Goal: Task Accomplishment & Management: Manage account settings

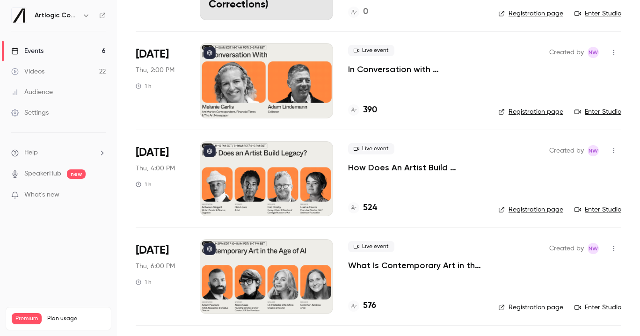
scroll to position [137, 0]
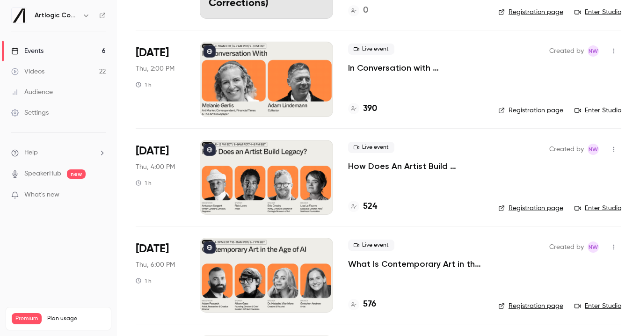
click at [295, 162] on div at bounding box center [266, 177] width 133 height 75
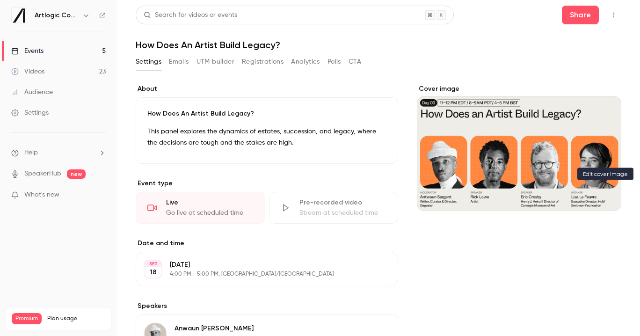
click at [604, 195] on icon "Cover image" at bounding box center [605, 194] width 10 height 7
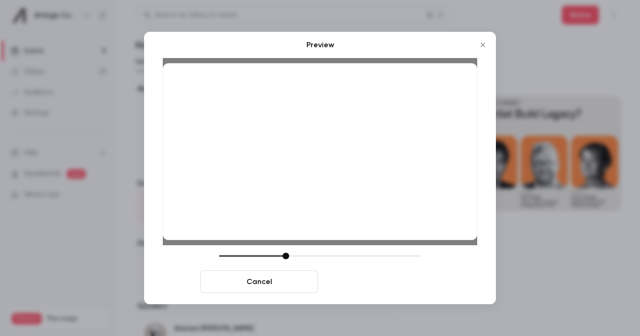
click at [364, 280] on button "Save cover" at bounding box center [381, 282] width 118 height 22
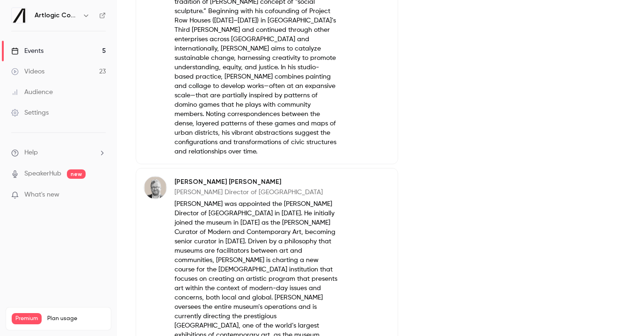
scroll to position [932, 0]
click at [381, 176] on button "Edit" at bounding box center [373, 183] width 34 height 15
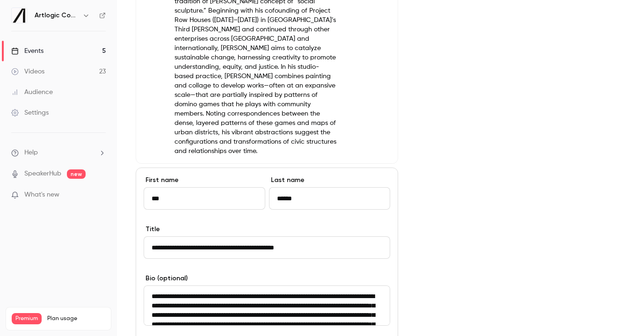
type input "***"
click at [287, 187] on input "******" at bounding box center [330, 198] width 122 height 22
type input "*****"
click at [274, 225] on div "**********" at bounding box center [267, 242] width 247 height 34
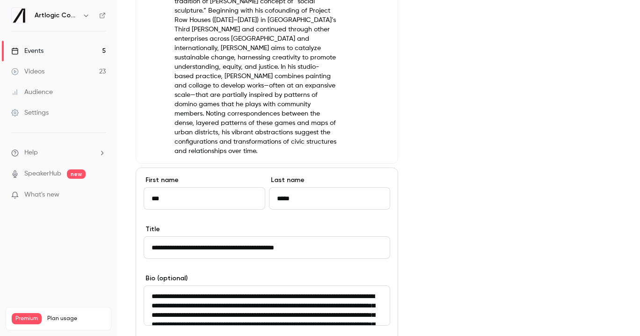
click at [265, 236] on input "**********" at bounding box center [267, 247] width 247 height 22
paste input "**********"
type input "**********"
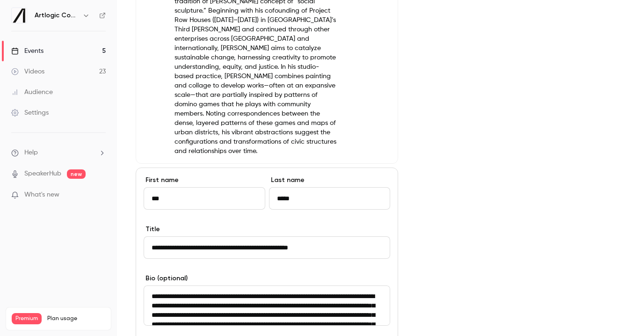
click at [286, 286] on textarea "**********" at bounding box center [267, 306] width 247 height 40
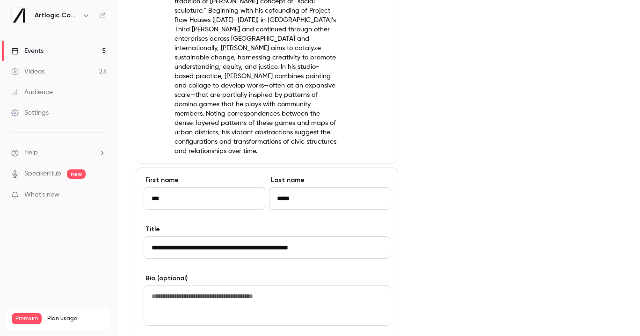
paste textarea "**********"
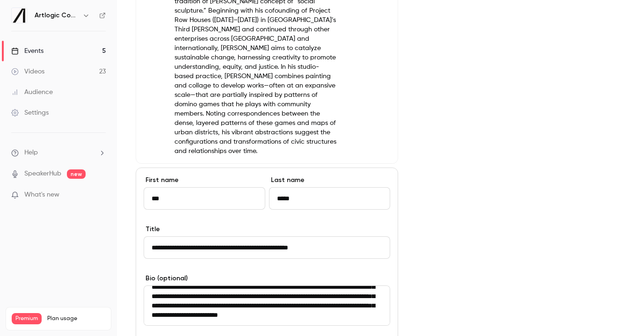
scroll to position [995, 0]
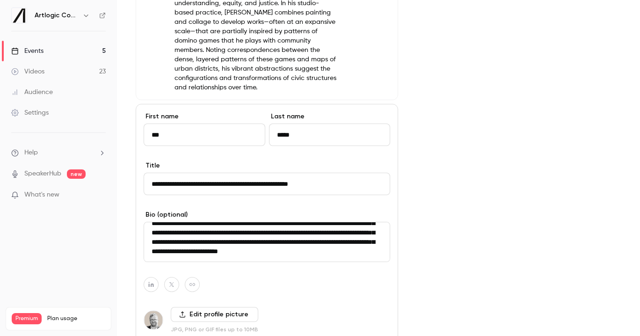
type textarea "**********"
click at [216, 307] on label "Edit profile picture" at bounding box center [215, 314] width 88 height 15
click at [0, 0] on input "Edit profile picture" at bounding box center [0, 0] width 0 height 0
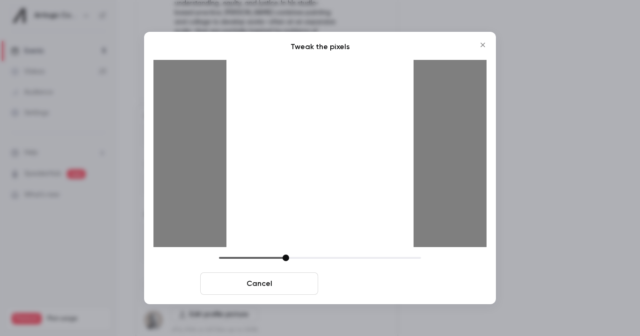
click at [388, 279] on button "Crop and save" at bounding box center [381, 283] width 118 height 22
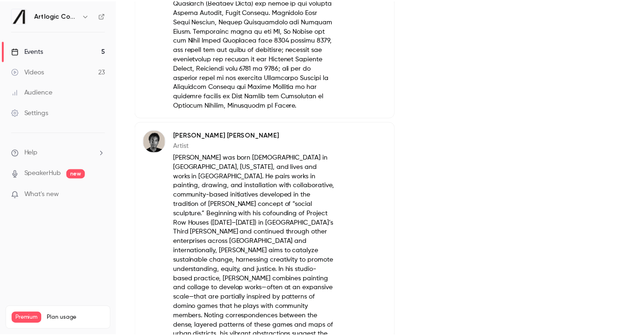
scroll to position [1034, 0]
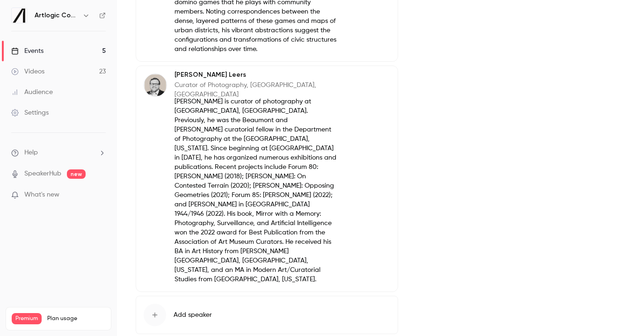
click at [208, 81] on p "Curator of Photography, [GEOGRAPHIC_DATA], [GEOGRAPHIC_DATA]" at bounding box center [256, 90] width 163 height 19
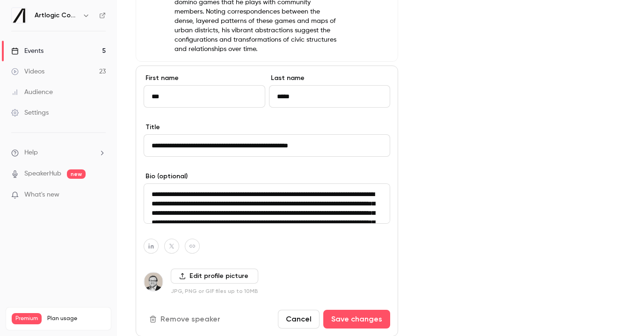
click at [221, 134] on input "**********" at bounding box center [267, 145] width 247 height 22
click at [251, 184] on textarea "**********" at bounding box center [267, 204] width 247 height 40
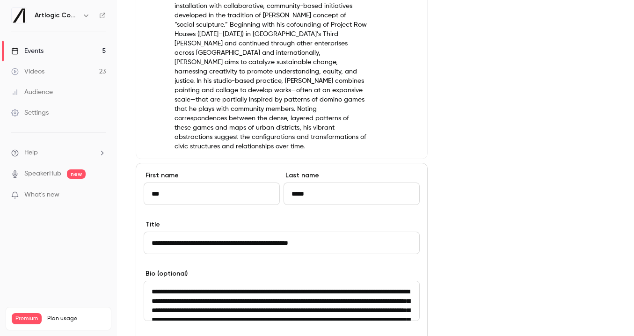
scroll to position [1185, 0]
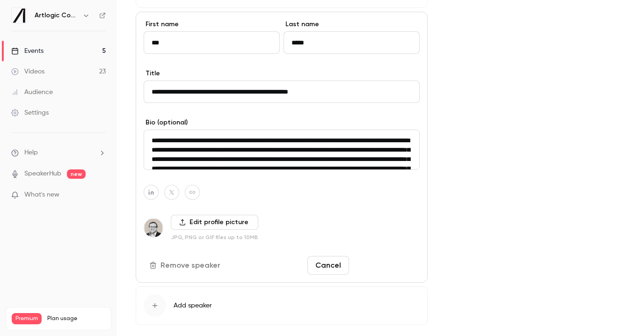
click at [385, 256] on button "Save changes" at bounding box center [386, 265] width 67 height 19
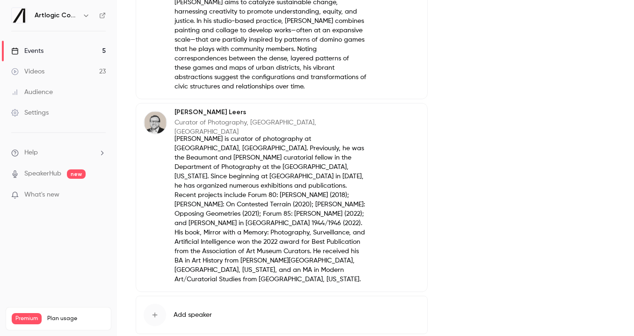
click at [60, 49] on link "Events 5" at bounding box center [58, 51] width 117 height 21
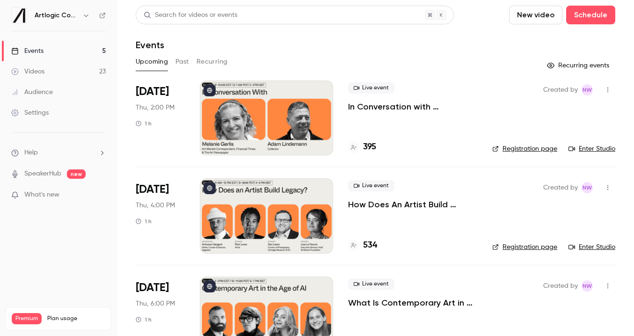
click at [64, 46] on link "Events 5" at bounding box center [58, 51] width 117 height 21
click at [60, 89] on link "Audience" at bounding box center [58, 92] width 117 height 21
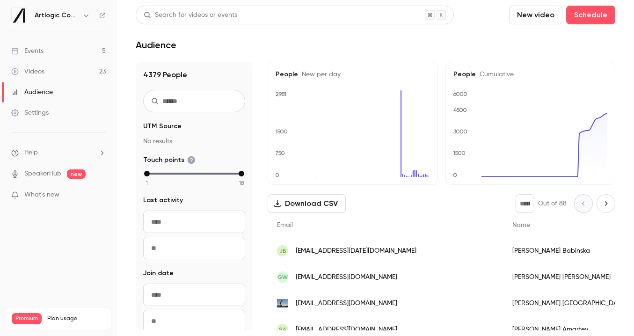
click at [53, 49] on link "Events 5" at bounding box center [58, 51] width 117 height 21
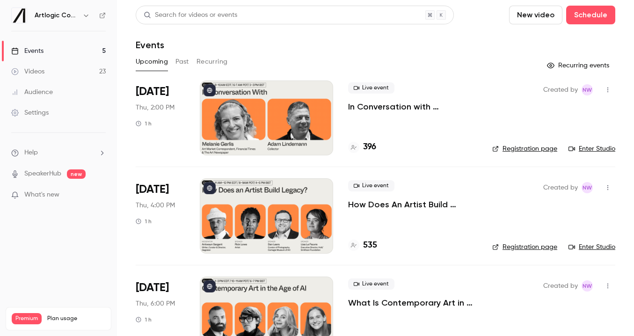
click at [62, 71] on link "Videos 23" at bounding box center [58, 71] width 117 height 21
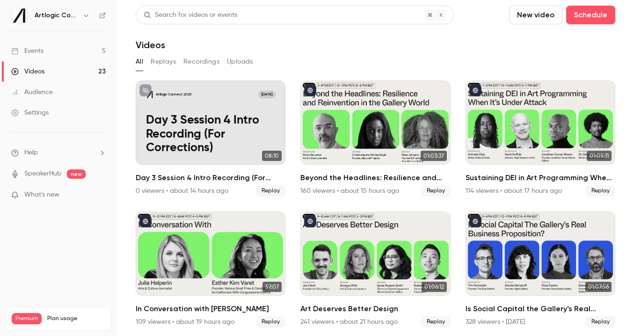
click at [171, 60] on button "Replays" at bounding box center [163, 61] width 25 height 15
click at [204, 60] on button "Recordings" at bounding box center [202, 61] width 36 height 15
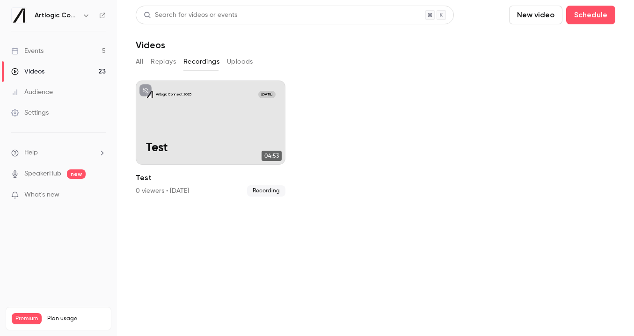
click at [236, 61] on button "Uploads" at bounding box center [240, 61] width 26 height 15
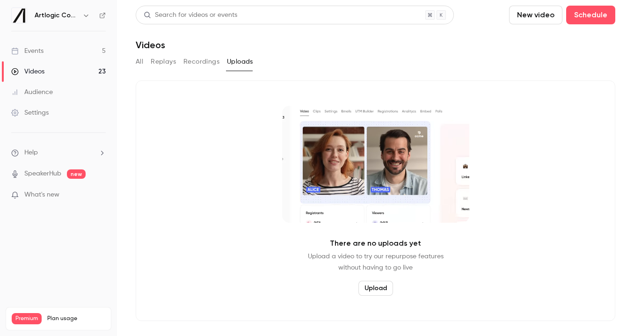
click at [165, 64] on button "Replays" at bounding box center [163, 61] width 25 height 15
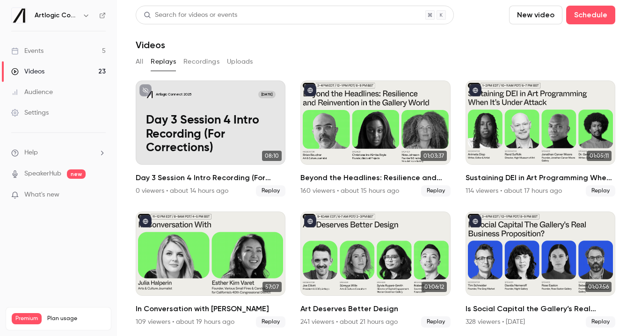
click at [64, 49] on link "Events 5" at bounding box center [58, 51] width 117 height 21
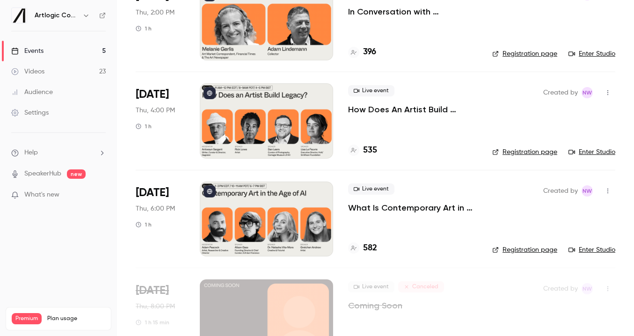
scroll to position [228, 0]
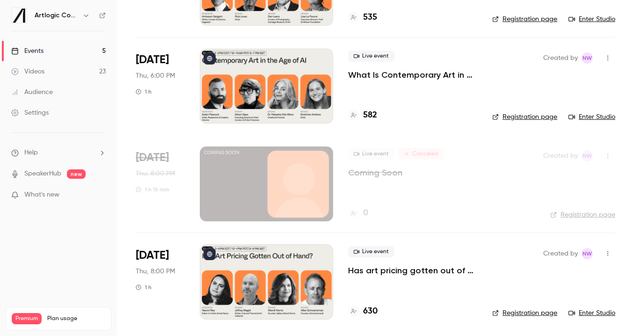
click at [606, 157] on icon "button" at bounding box center [607, 156] width 7 height 7
click at [566, 202] on div "Delete" at bounding box center [572, 203] width 71 height 9
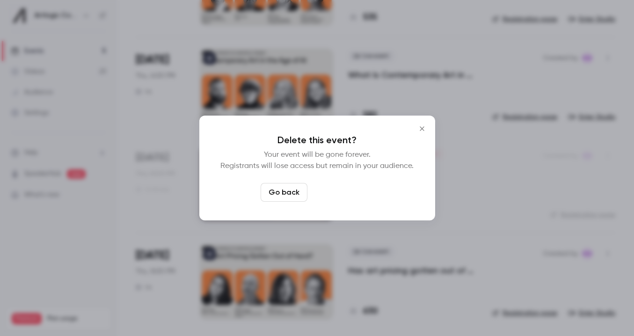
click at [352, 194] on button "Delete event" at bounding box center [342, 192] width 63 height 19
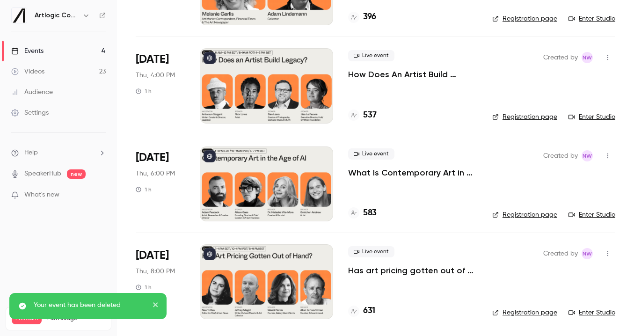
scroll to position [130, 0]
click at [154, 301] on button "close" at bounding box center [156, 306] width 7 height 11
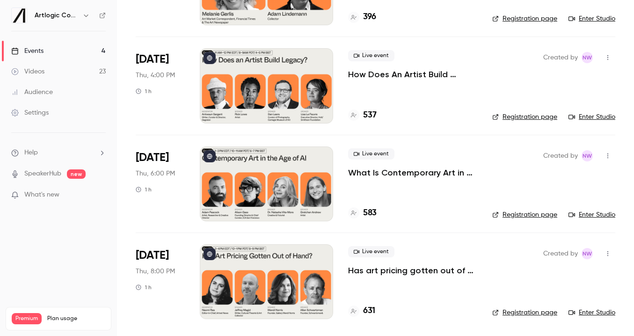
click at [33, 99] on link "Audience" at bounding box center [58, 92] width 117 height 21
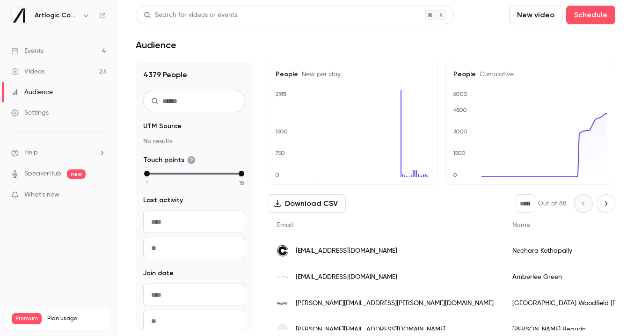
click at [63, 53] on link "Events 4" at bounding box center [58, 51] width 117 height 21
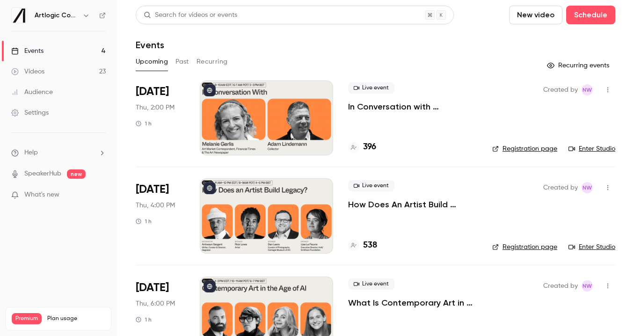
click at [175, 60] on div "Upcoming Past Recurring" at bounding box center [376, 61] width 480 height 15
click at [179, 61] on button "Past" at bounding box center [183, 61] width 14 height 15
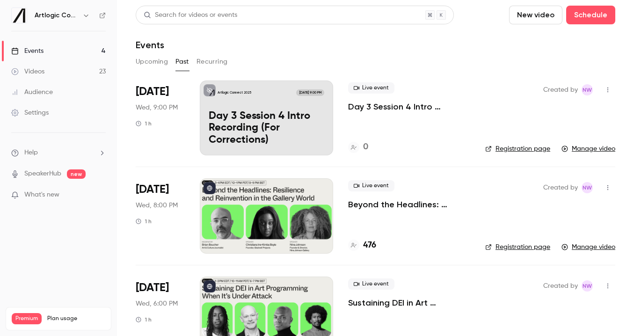
click at [152, 59] on button "Upcoming" at bounding box center [152, 61] width 32 height 15
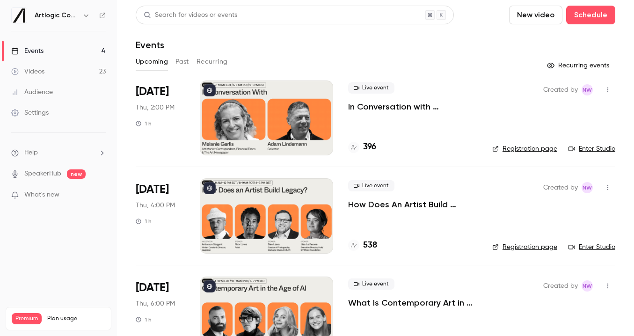
click at [46, 105] on link "Settings" at bounding box center [58, 113] width 117 height 21
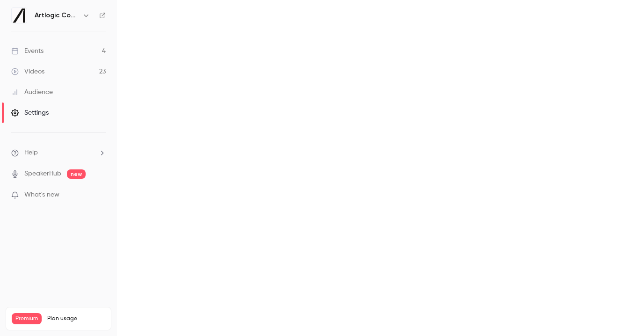
scroll to position [21, 0]
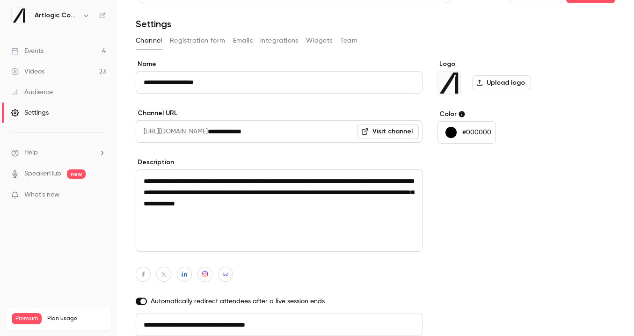
click at [55, 48] on link "Events 4" at bounding box center [58, 51] width 117 height 21
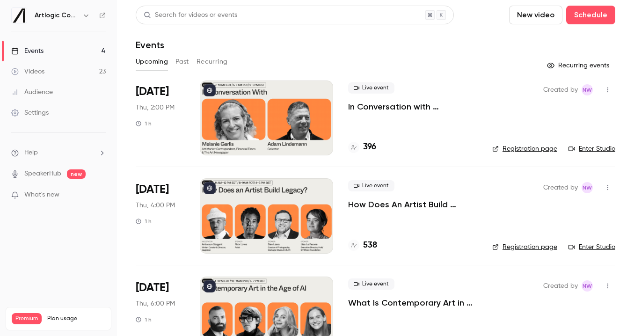
click at [45, 71] on link "Videos 23" at bounding box center [58, 71] width 117 height 21
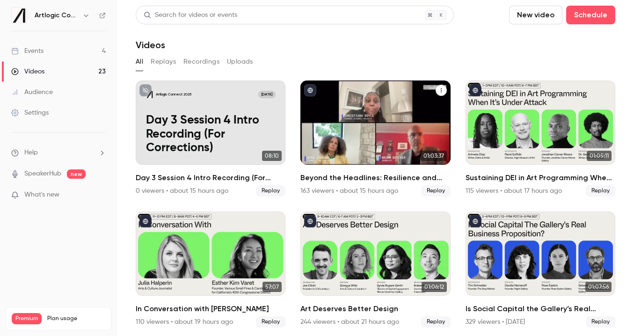
click at [382, 178] on h2 "Beyond the Headlines: Resilience and Reinvention in the Gallery World" at bounding box center [376, 177] width 150 height 11
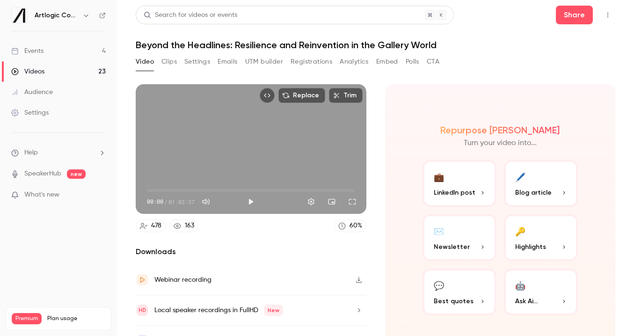
click at [166, 62] on button "Clips" at bounding box center [169, 61] width 15 height 15
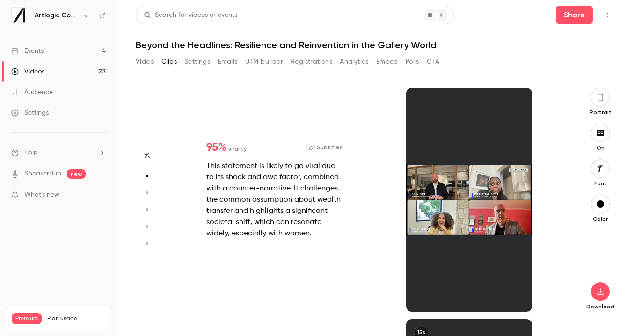
scroll to position [231, 0]
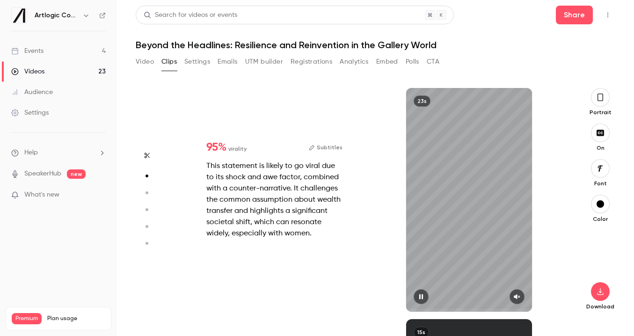
click at [485, 249] on div "23s" at bounding box center [469, 200] width 126 height 224
click at [518, 294] on icon "button" at bounding box center [517, 297] width 7 height 7
click at [421, 295] on icon "button" at bounding box center [422, 296] width 4 height 5
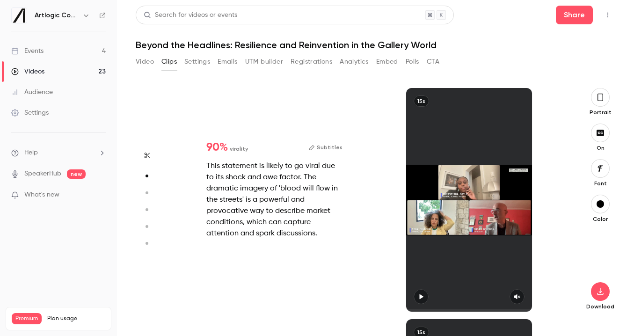
type input "*"
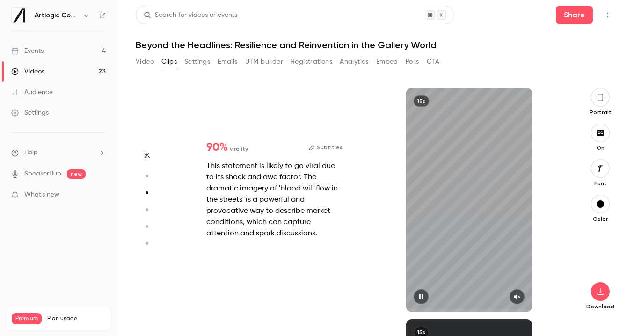
scroll to position [463, 0]
click at [517, 294] on icon "button" at bounding box center [517, 297] width 7 height 7
type input "*"
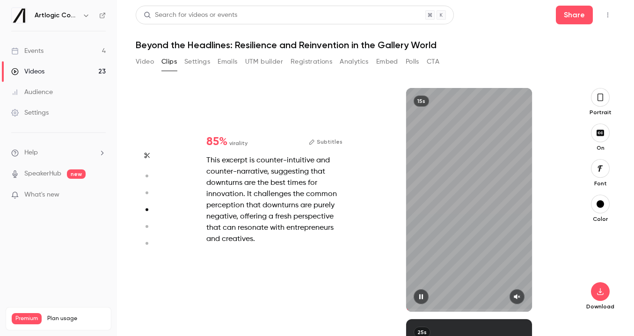
scroll to position [694, 0]
click at [521, 298] on icon "button" at bounding box center [517, 297] width 7 height 7
click at [476, 239] on div "15s" at bounding box center [469, 200] width 126 height 224
type input "***"
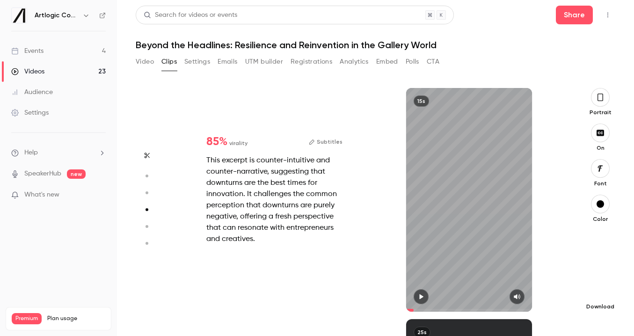
click at [601, 293] on icon "button" at bounding box center [600, 291] width 11 height 7
click at [50, 48] on link "Events 4" at bounding box center [58, 51] width 117 height 21
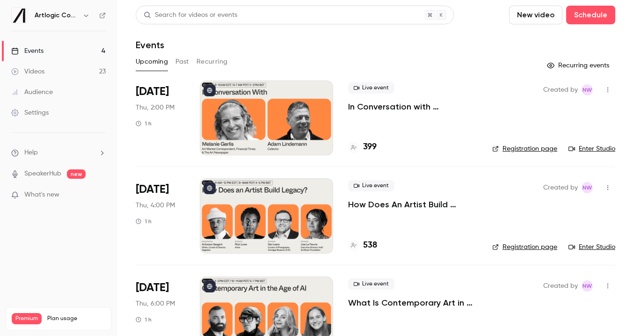
click at [251, 121] on div at bounding box center [266, 118] width 133 height 75
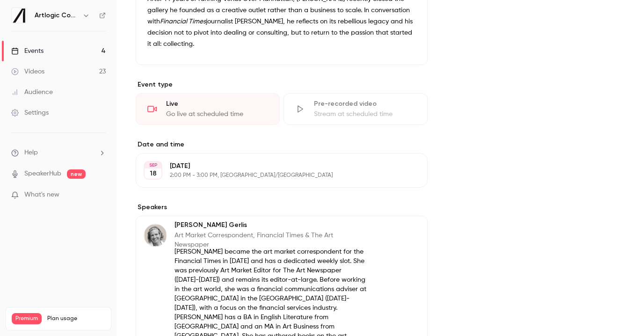
scroll to position [447, 0]
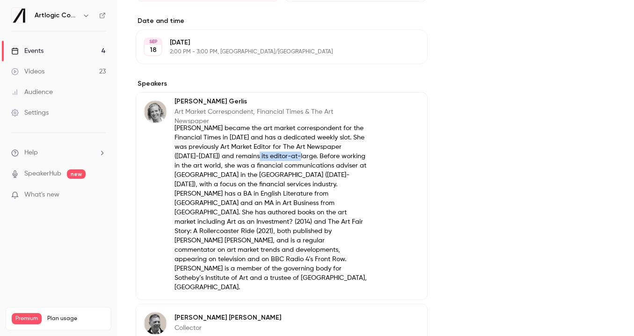
drag, startPoint x: 286, startPoint y: 157, endPoint x: 240, endPoint y: 157, distance: 45.9
click at [240, 157] on p "[PERSON_NAME] became the art market correspondent for the Financial Times in [D…" at bounding box center [271, 208] width 192 height 169
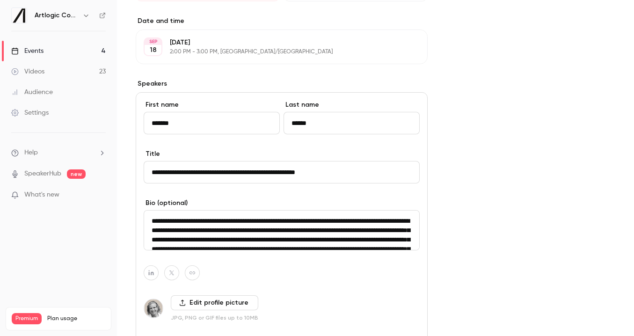
click at [283, 236] on textarea "**********" at bounding box center [282, 230] width 276 height 40
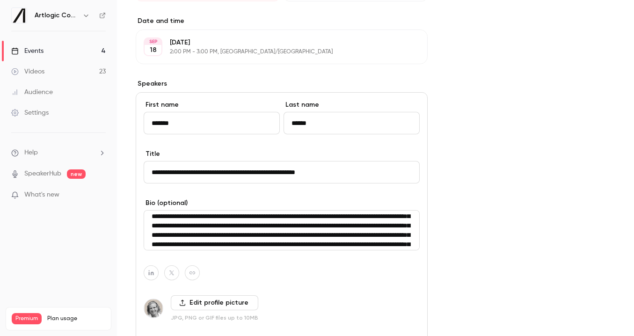
scroll to position [10, 0]
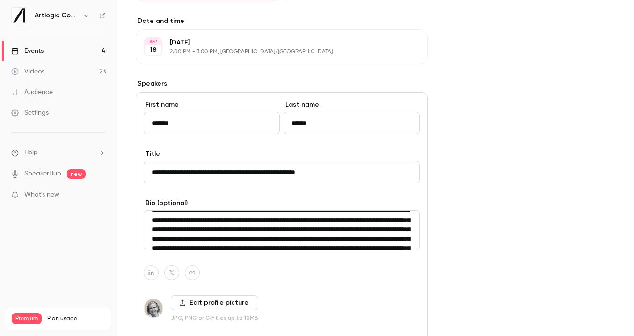
drag, startPoint x: 317, startPoint y: 230, endPoint x: 272, endPoint y: 230, distance: 45.4
click at [272, 230] on textarea "**********" at bounding box center [282, 230] width 276 height 40
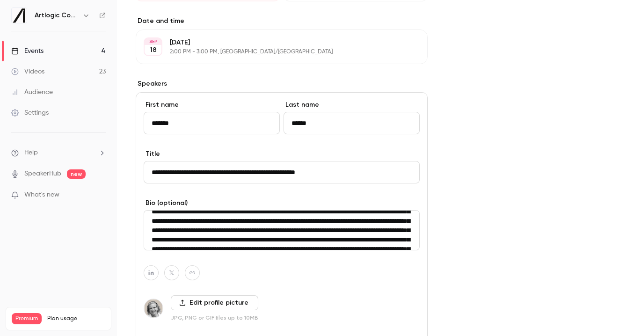
scroll to position [0, 0]
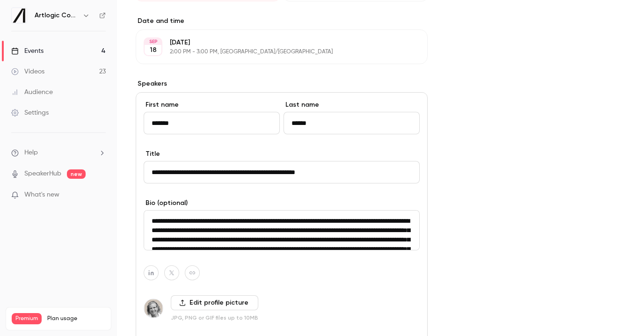
click at [489, 132] on div "**********" at bounding box center [376, 129] width 480 height 985
click at [39, 54] on div "Events" at bounding box center [27, 50] width 32 height 9
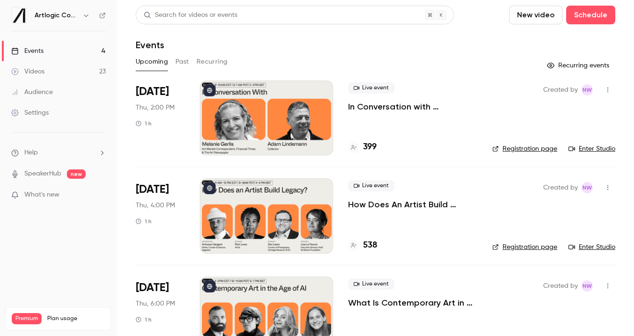
click at [59, 55] on link "Events 4" at bounding box center [58, 51] width 117 height 21
click at [547, 14] on button "New video" at bounding box center [535, 15] width 53 height 19
click at [543, 38] on div "Record" at bounding box center [570, 40] width 71 height 9
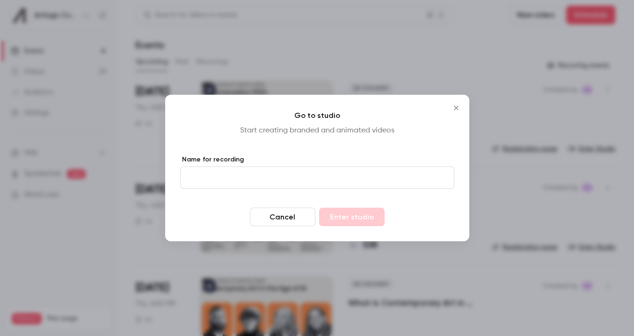
click at [363, 174] on input "Name for recording" at bounding box center [317, 178] width 274 height 22
type input "**********"
click at [319, 208] on button "Enter studio" at bounding box center [352, 217] width 66 height 19
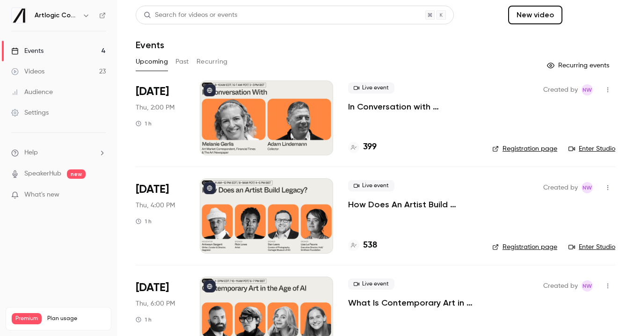
click at [597, 18] on button "Schedule" at bounding box center [590, 15] width 49 height 19
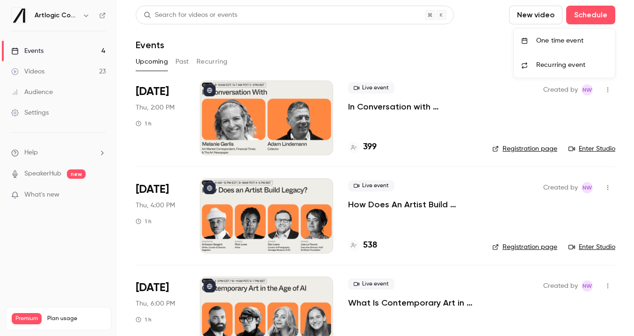
click at [565, 50] on li "One time event" at bounding box center [564, 41] width 101 height 24
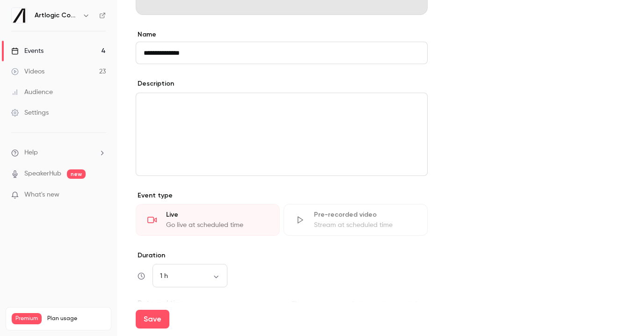
scroll to position [296, 0]
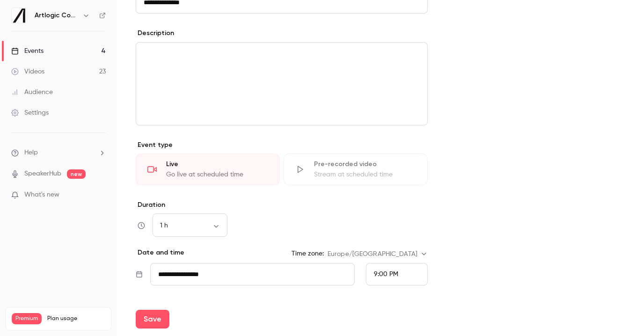
type input "**********"
click at [327, 169] on div "Pre-recorded video Stream at scheduled time" at bounding box center [356, 170] width 144 height 32
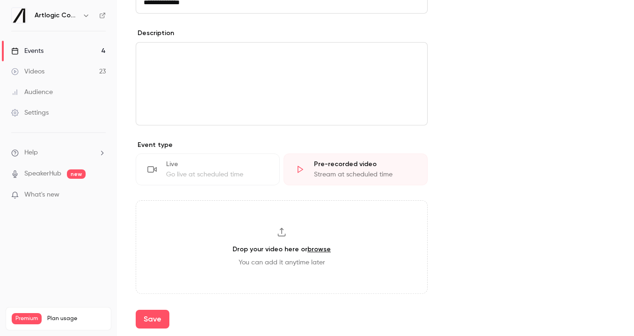
click at [246, 166] on div "Live" at bounding box center [217, 164] width 102 height 9
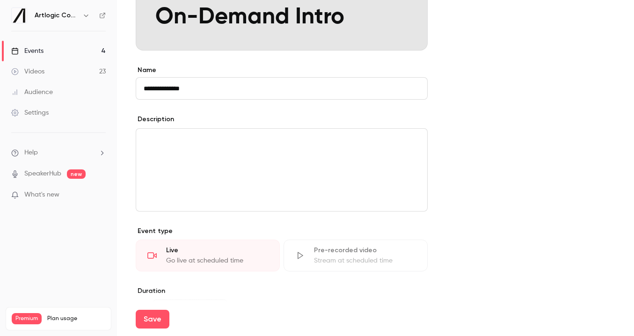
scroll to position [387, 0]
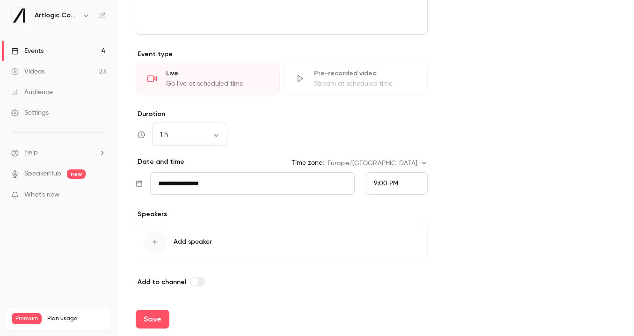
click at [387, 188] on div "9:00 PM" at bounding box center [386, 184] width 24 height 10
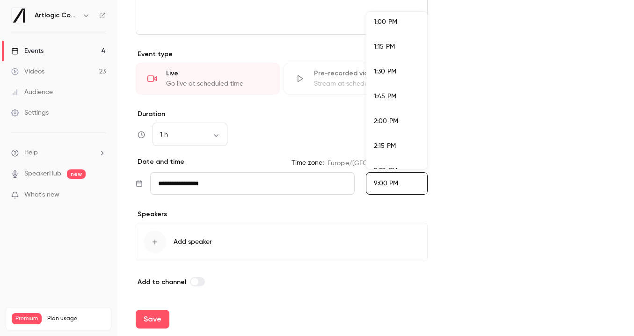
scroll to position [1289, 0]
click at [390, 27] on span "1:00 PM" at bounding box center [385, 25] width 23 height 7
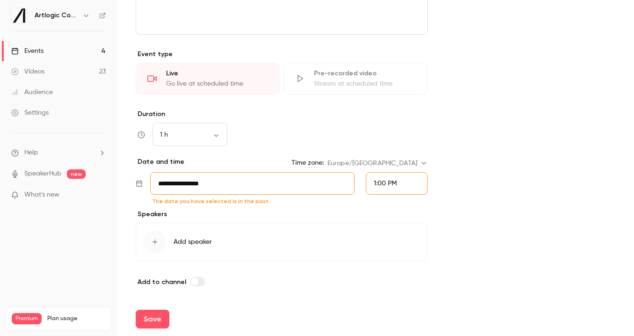
scroll to position [2018, 0]
click at [383, 181] on span "1:00 PM" at bounding box center [385, 183] width 23 height 7
click at [396, 122] on li "1:15 PM" at bounding box center [397, 115] width 61 height 25
click at [315, 277] on div "Add to channel" at bounding box center [282, 281] width 292 height 11
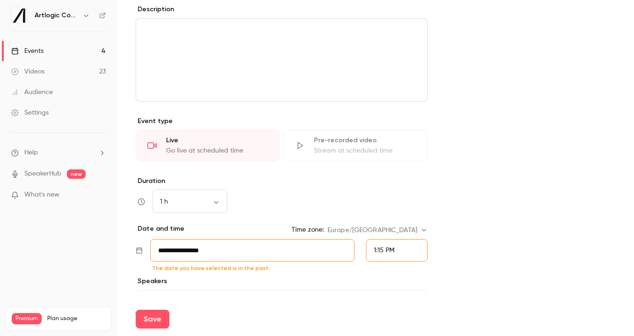
scroll to position [306, 0]
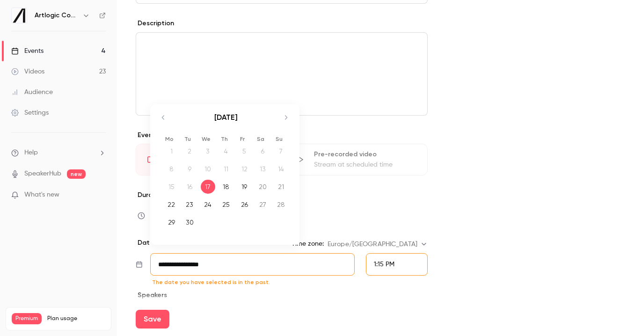
click at [274, 261] on input "**********" at bounding box center [252, 264] width 205 height 22
click at [228, 184] on div "18" at bounding box center [226, 187] width 15 height 14
type input "**********"
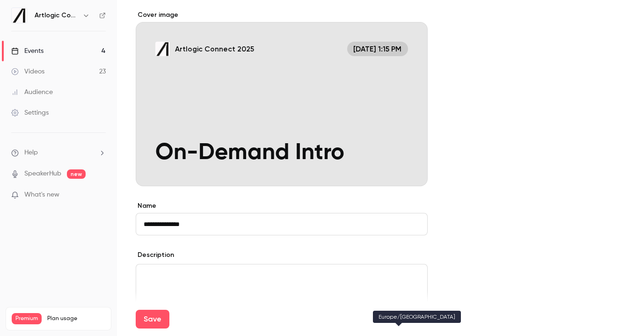
scroll to position [28, 0]
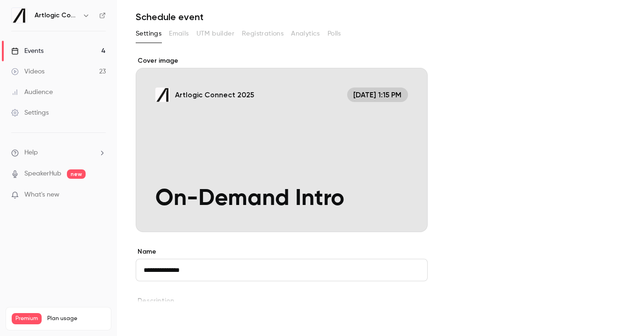
click at [155, 315] on button "Save" at bounding box center [153, 319] width 34 height 19
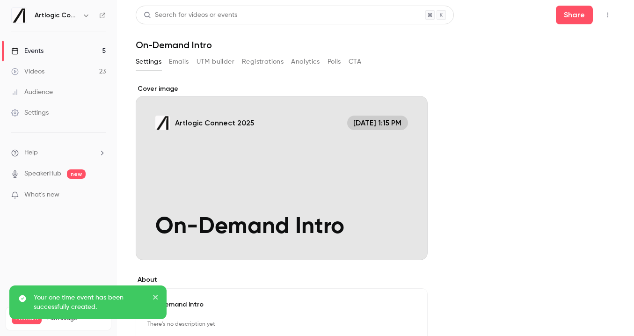
click at [77, 49] on link "Events 5" at bounding box center [58, 51] width 117 height 21
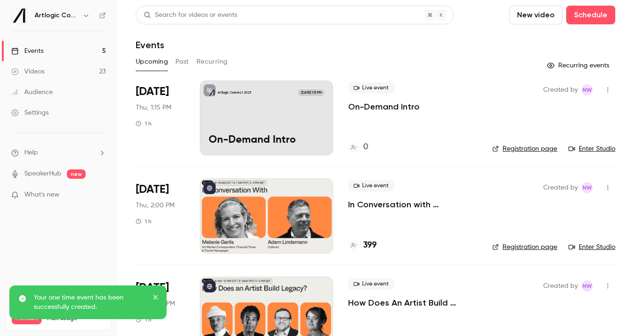
click at [360, 108] on p "On-Demand Intro" at bounding box center [384, 106] width 72 height 11
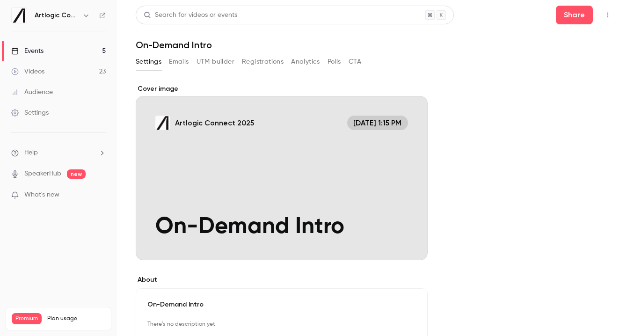
click at [53, 44] on link "Events 5" at bounding box center [58, 51] width 117 height 21
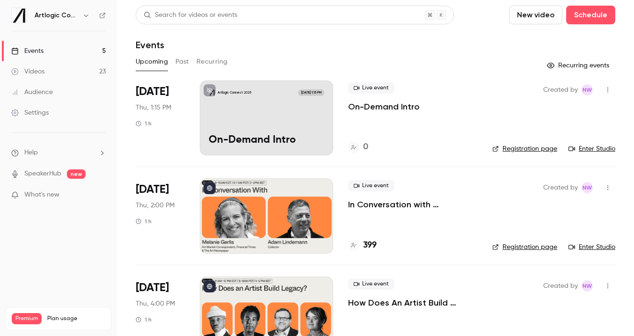
click at [604, 147] on link "Enter Studio" at bounding box center [592, 148] width 47 height 9
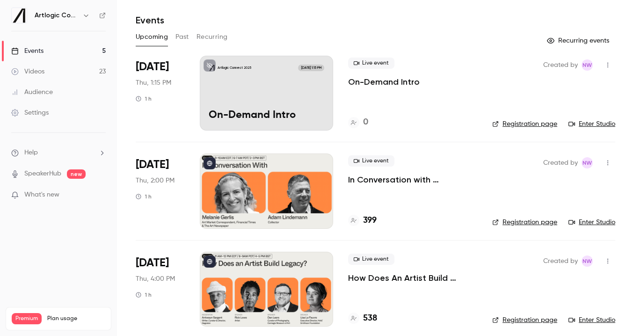
scroll to position [28, 0]
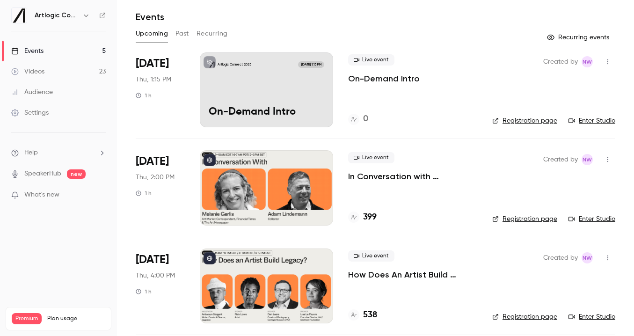
click at [42, 69] on div "Videos" at bounding box center [27, 71] width 33 height 9
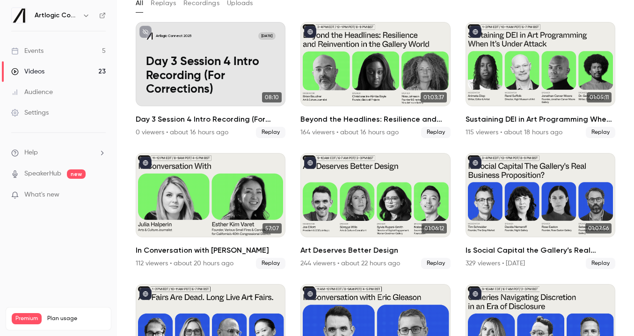
scroll to position [63, 0]
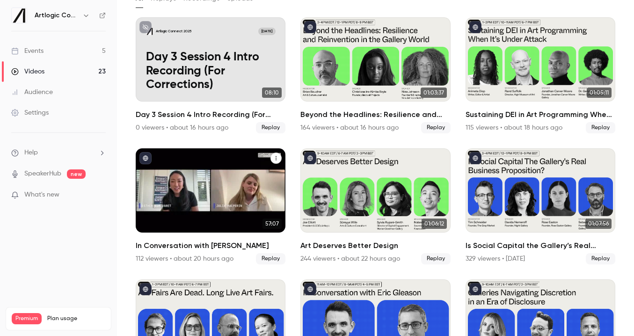
click at [229, 202] on div "In Conversation with Esther Kim Varet" at bounding box center [211, 190] width 150 height 84
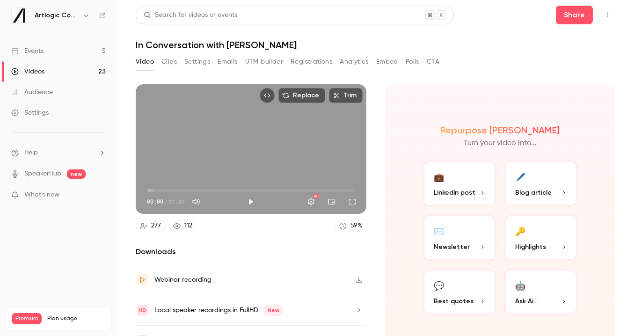
click at [170, 61] on button "Clips" at bounding box center [169, 61] width 15 height 15
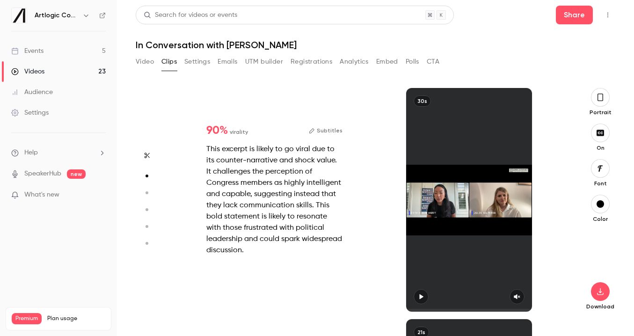
type input "*"
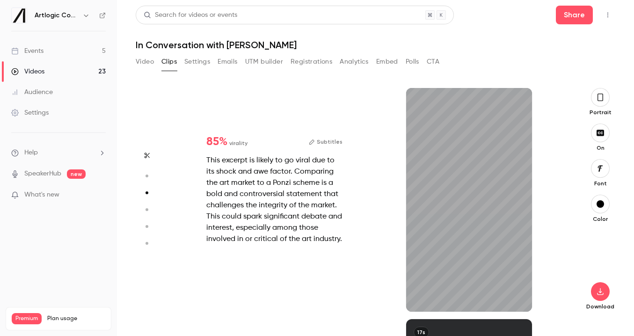
type input "*"
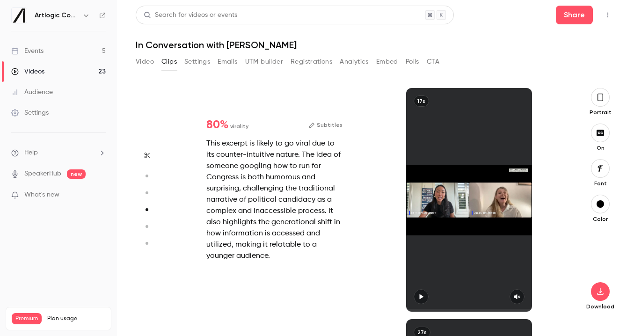
scroll to position [694, 0]
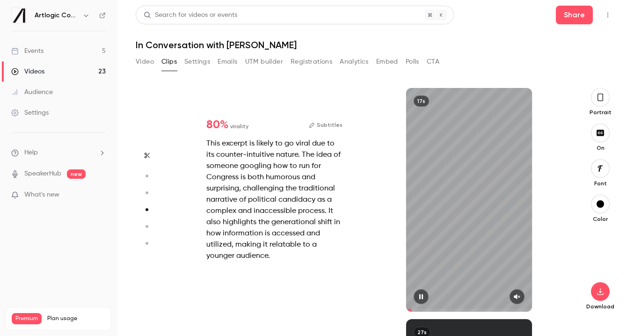
click at [521, 297] on icon "button" at bounding box center [517, 297] width 7 height 7
click at [423, 297] on icon "button" at bounding box center [421, 297] width 7 height 7
type input "*"
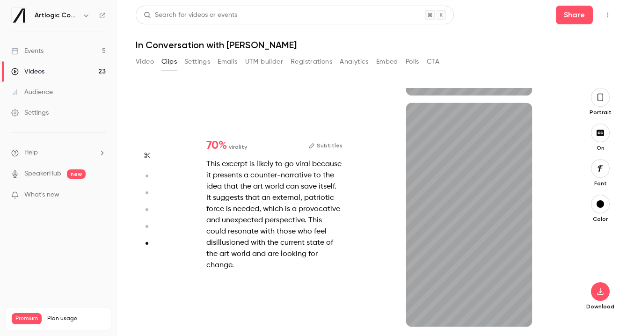
scroll to position [1141, 0]
type input "****"
click at [60, 67] on link "Videos 23" at bounding box center [58, 71] width 117 height 21
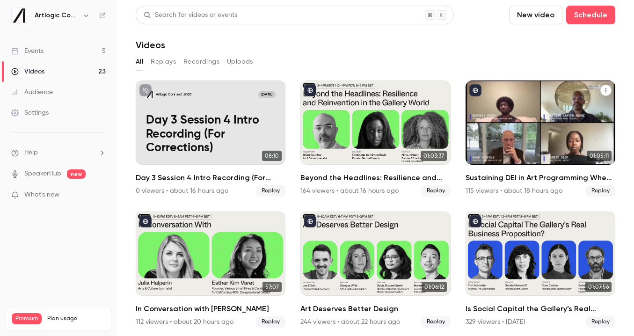
click at [526, 120] on div "Sustaining DEI in Art Programming When It’s Under Attack" at bounding box center [541, 123] width 150 height 84
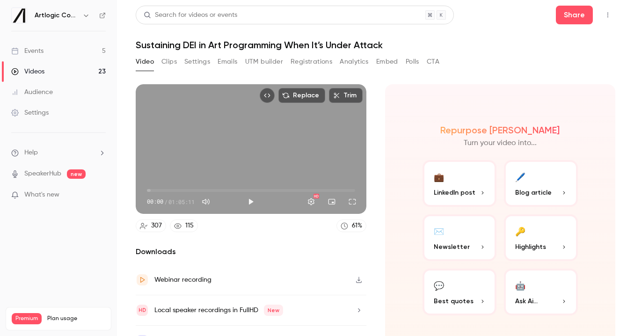
click at [170, 59] on button "Clips" at bounding box center [169, 61] width 15 height 15
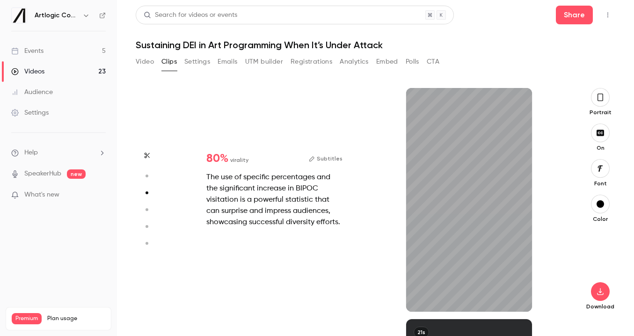
scroll to position [463, 0]
click at [516, 294] on icon "button" at bounding box center [517, 297] width 7 height 7
click at [417, 298] on button "button" at bounding box center [421, 296] width 15 height 15
click at [418, 297] on icon "button" at bounding box center [421, 297] width 7 height 7
type input "*"
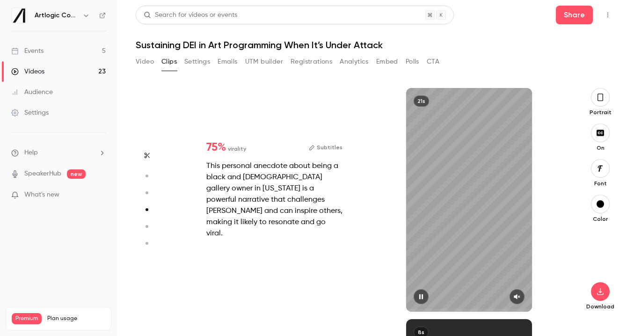
scroll to position [694, 0]
click at [518, 300] on icon "button" at bounding box center [517, 297] width 7 height 7
drag, startPoint x: 427, startPoint y: 309, endPoint x: 394, endPoint y: 309, distance: 32.8
click at [394, 309] on div "21s" at bounding box center [469, 200] width 195 height 224
click at [420, 297] on icon "button" at bounding box center [421, 296] width 4 height 5
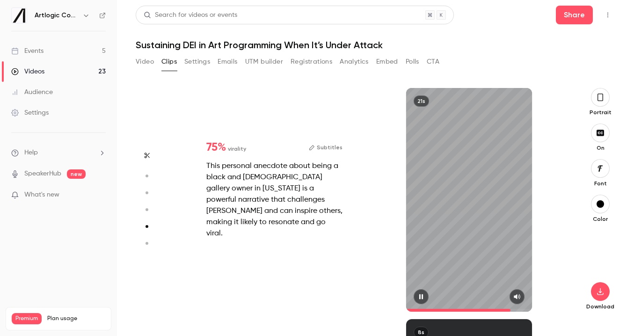
type input "*"
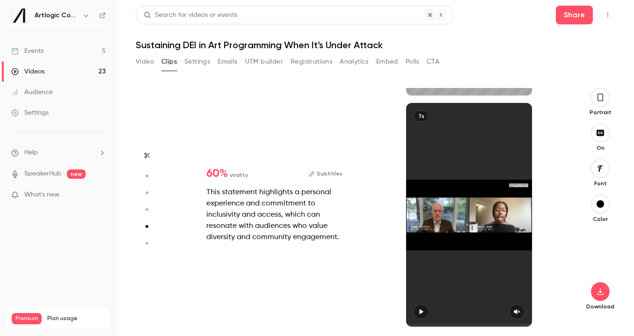
type input "*"
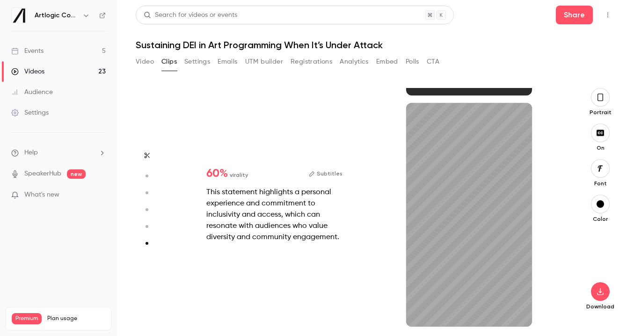
scroll to position [1141, 0]
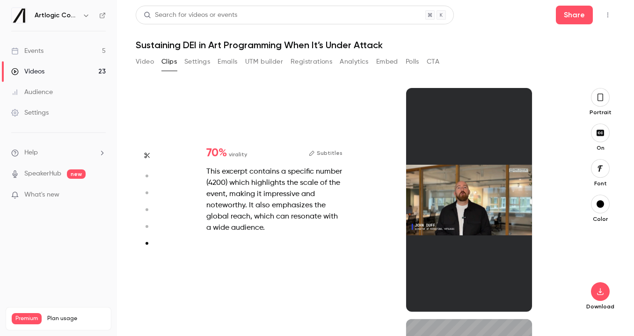
type input "*"
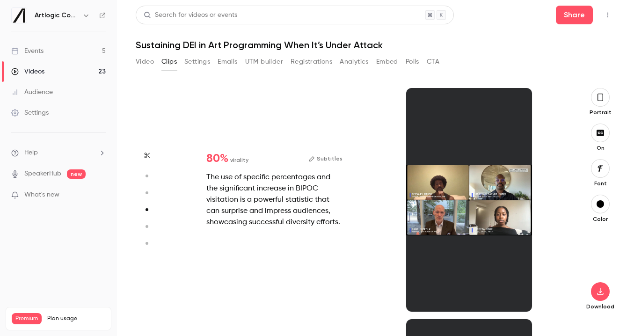
type input "*"
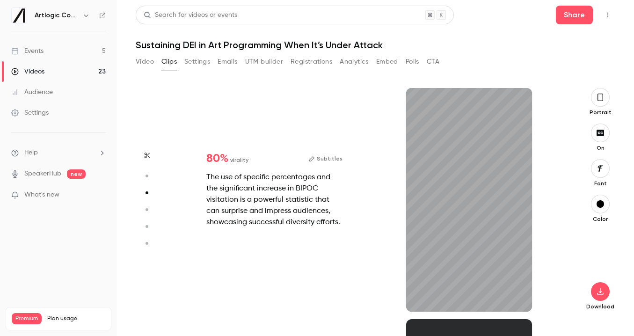
type input "*"
click at [514, 295] on icon "button" at bounding box center [517, 297] width 7 height 7
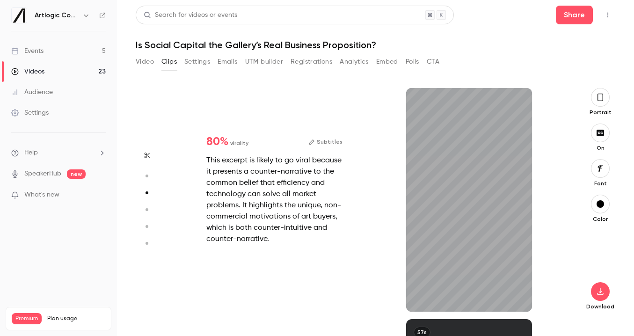
scroll to position [463, 0]
click at [519, 297] on icon "button" at bounding box center [517, 296] width 6 height 5
type input "*"
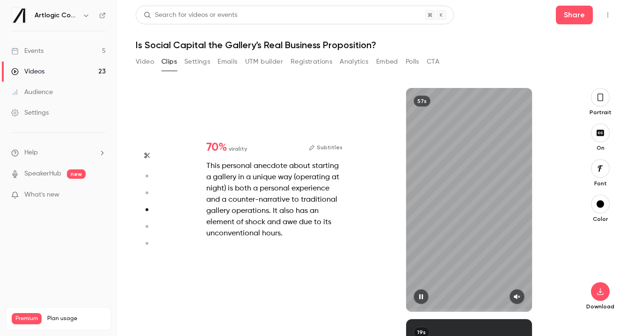
scroll to position [694, 0]
click at [516, 296] on icon "button" at bounding box center [517, 296] width 6 height 5
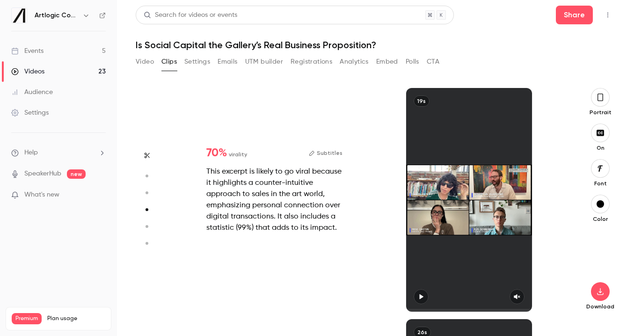
type input "*"
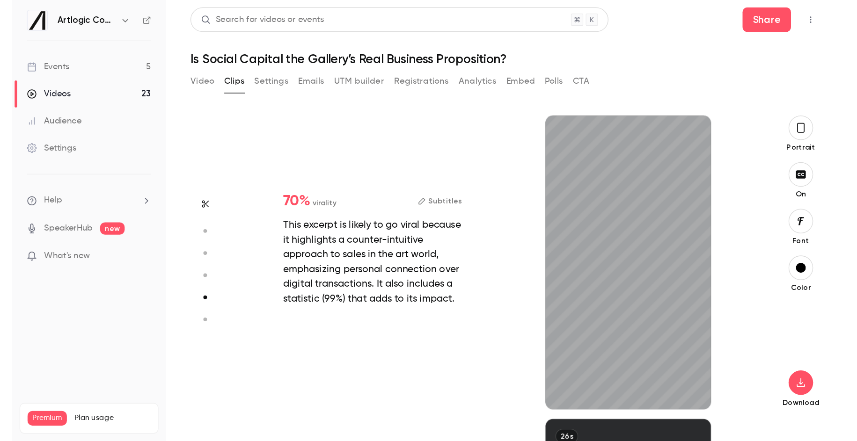
scroll to position [925, 0]
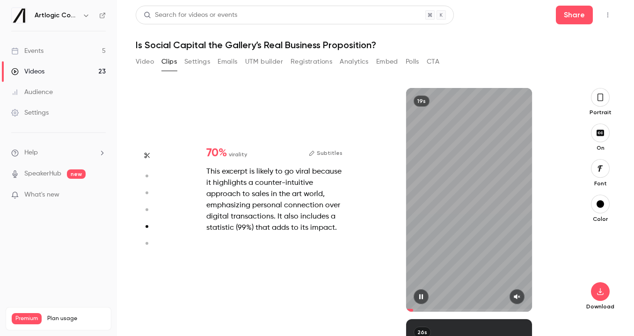
click at [517, 297] on icon "button" at bounding box center [517, 297] width 7 height 7
click at [419, 300] on icon "button" at bounding box center [421, 297] width 7 height 7
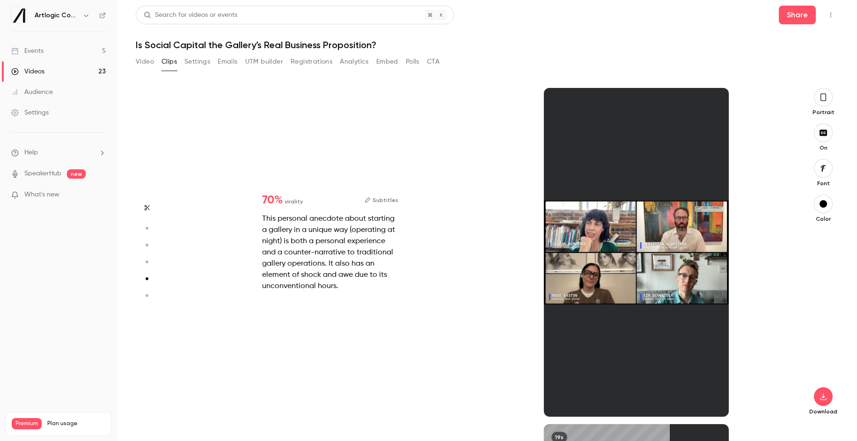
type input "***"
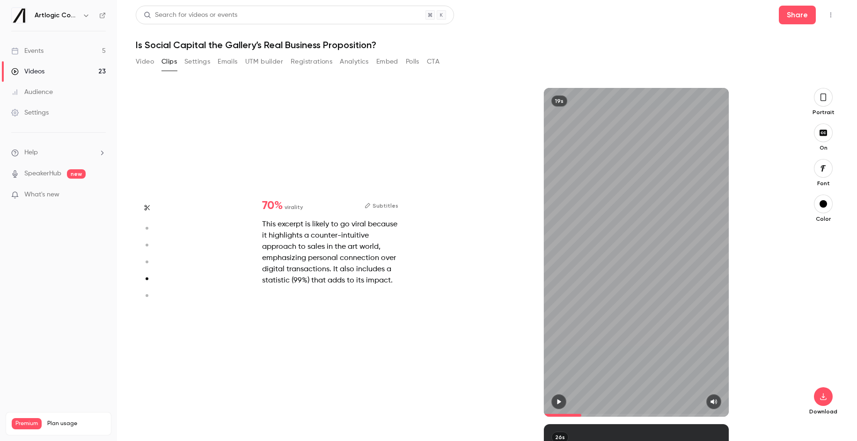
scroll to position [1346, 0]
click at [51, 58] on link "Events 5" at bounding box center [58, 51] width 117 height 21
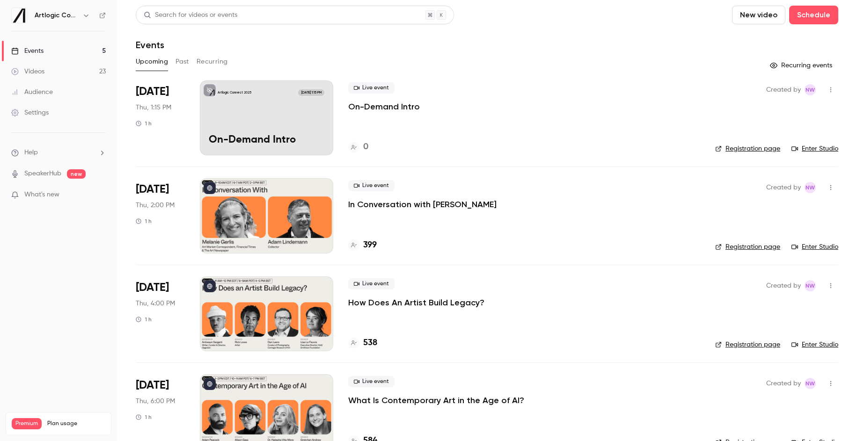
click at [49, 67] on link "Videos 23" at bounding box center [58, 71] width 117 height 21
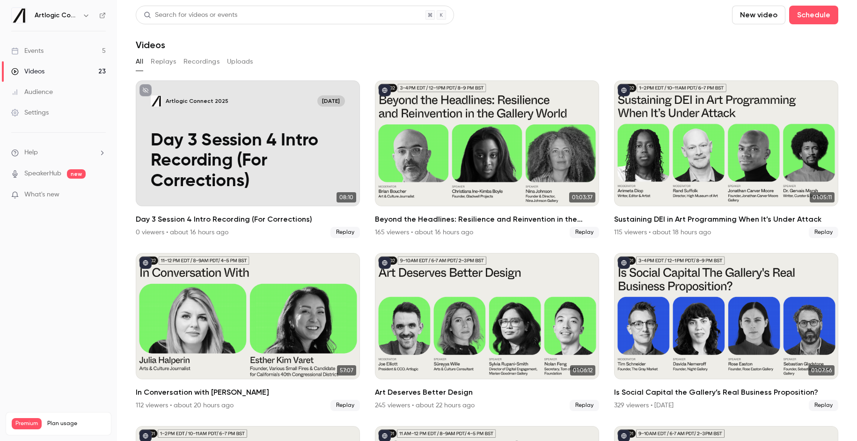
click at [45, 51] on link "Events 5" at bounding box center [58, 51] width 117 height 21
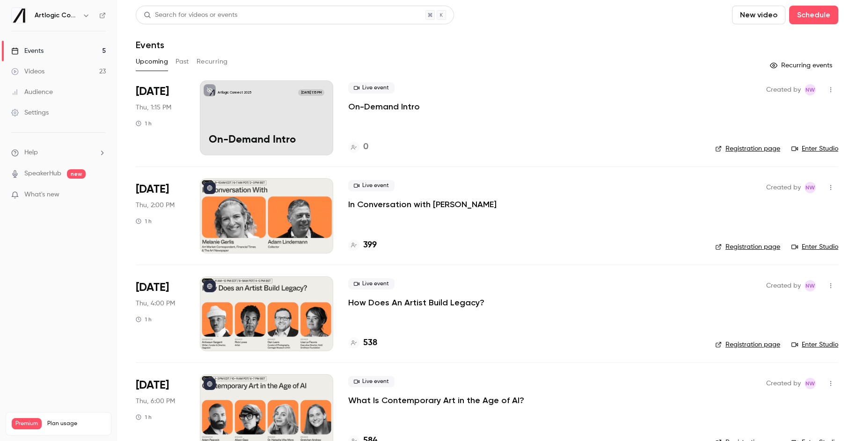
click at [354, 105] on p "On-Demand Intro" at bounding box center [384, 106] width 72 height 11
click at [634, 146] on link "Enter Studio" at bounding box center [815, 148] width 47 height 9
click at [634, 244] on link "Enter Studio" at bounding box center [815, 247] width 47 height 9
click at [634, 17] on button "Schedule" at bounding box center [813, 15] width 49 height 19
click at [634, 44] on div "One time event" at bounding box center [794, 40] width 71 height 9
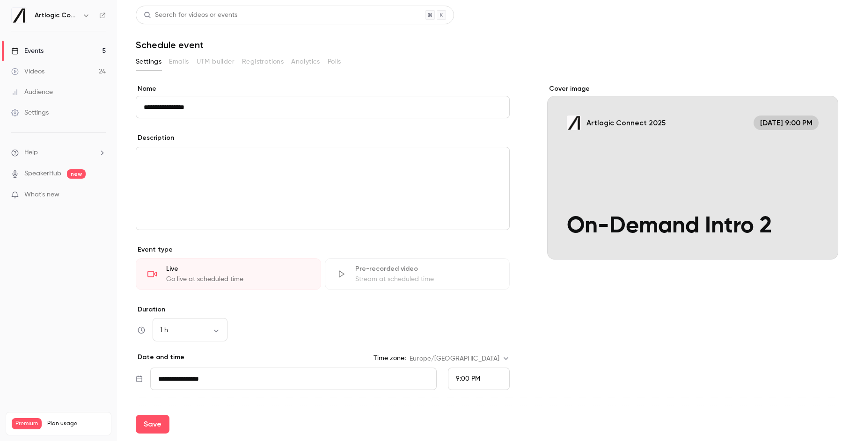
type input "**********"
click at [469, 336] on span "9:00 PM" at bounding box center [468, 379] width 24 height 7
click at [467, 242] on span "1:15 PM" at bounding box center [466, 241] width 21 height 7
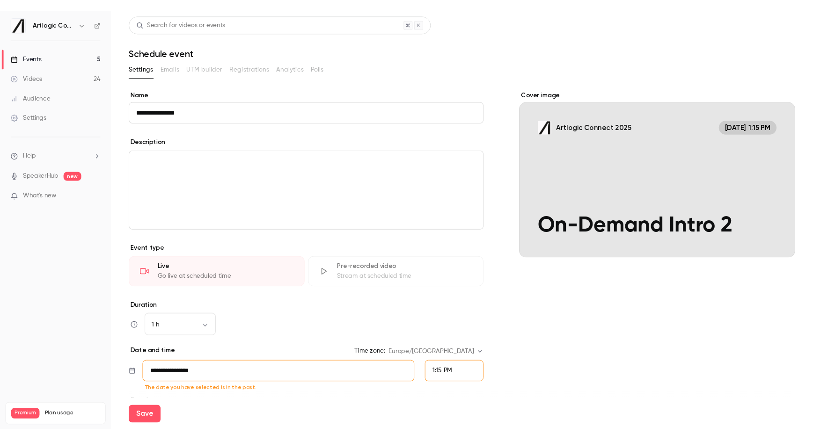
scroll to position [2018, 0]
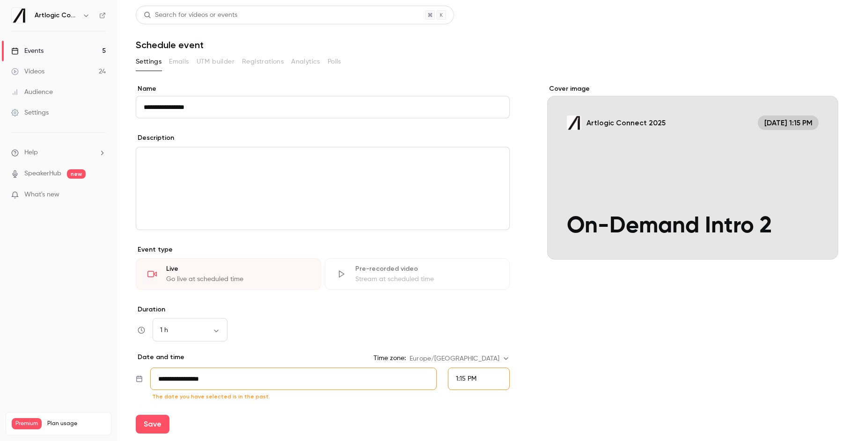
click at [182, 336] on input "**********" at bounding box center [293, 379] width 287 height 22
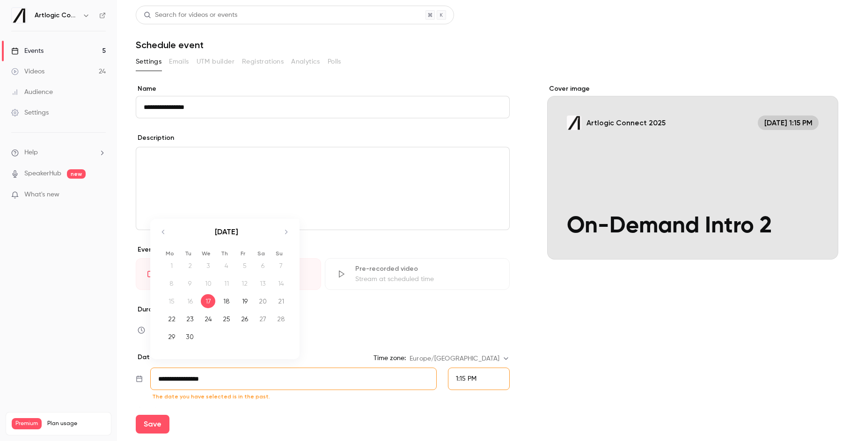
click at [227, 305] on div "18" at bounding box center [226, 301] width 15 height 14
type input "**********"
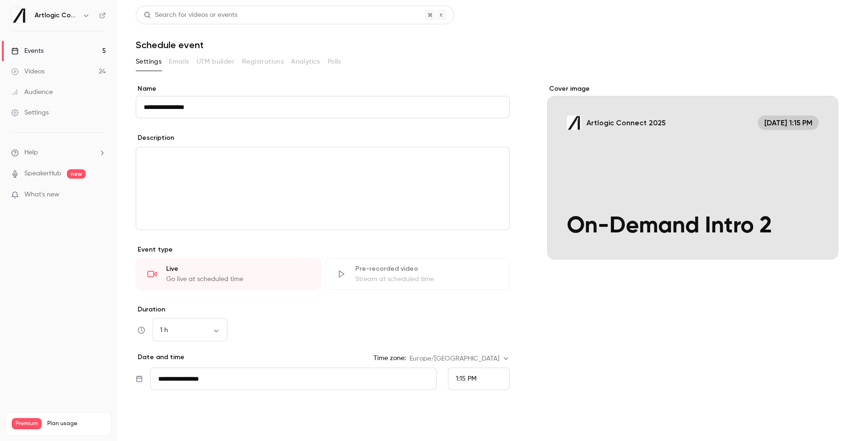
click at [154, 336] on button "Save" at bounding box center [153, 424] width 34 height 19
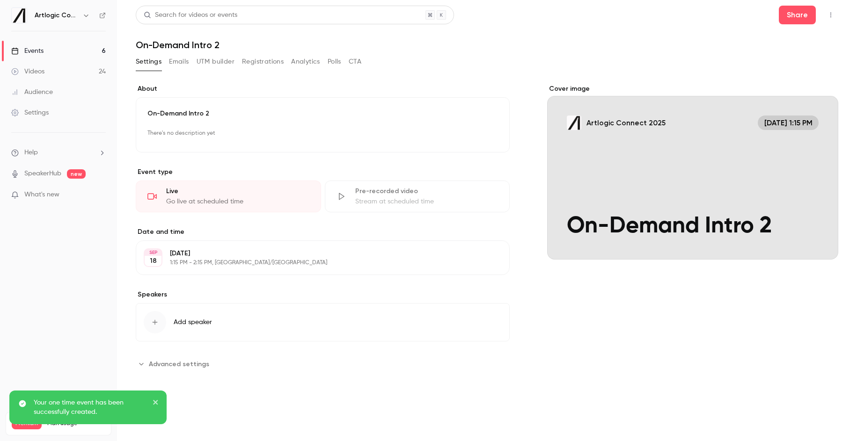
click at [68, 51] on link "Events 6" at bounding box center [58, 51] width 117 height 21
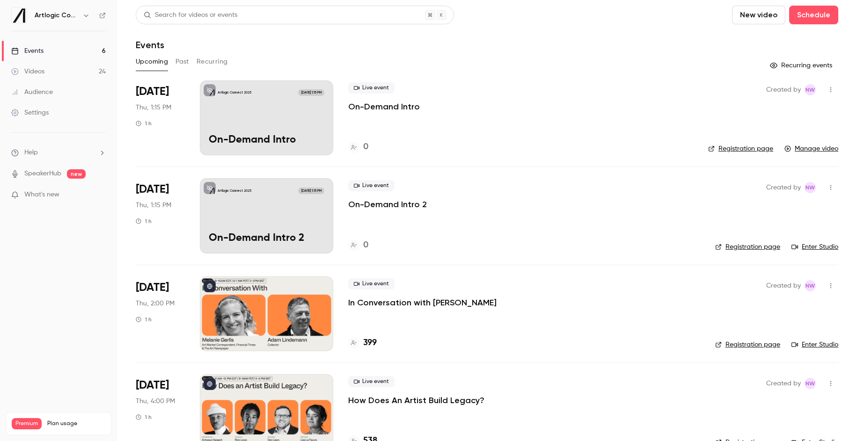
click at [634, 246] on link "Enter Studio" at bounding box center [815, 247] width 47 height 9
click at [176, 62] on button "Past" at bounding box center [183, 61] width 14 height 15
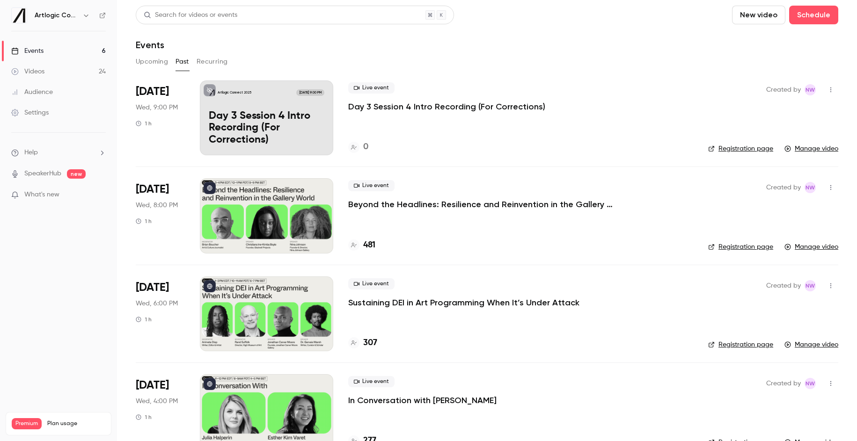
click at [140, 62] on button "Upcoming" at bounding box center [152, 61] width 32 height 15
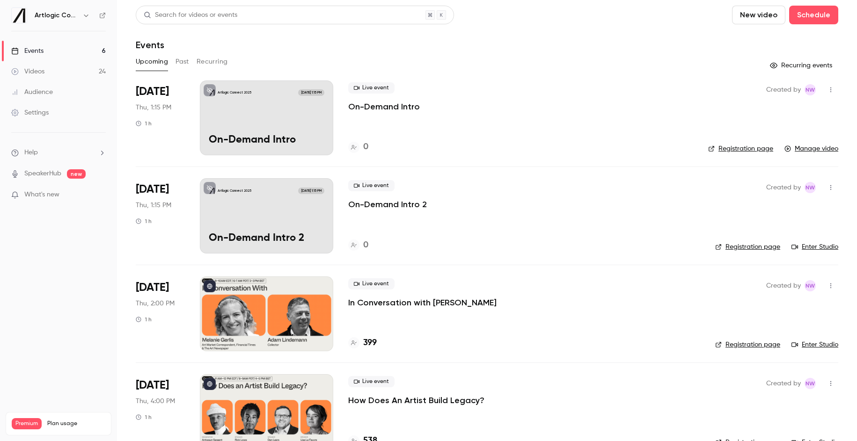
click at [62, 74] on link "Videos 24" at bounding box center [58, 71] width 117 height 21
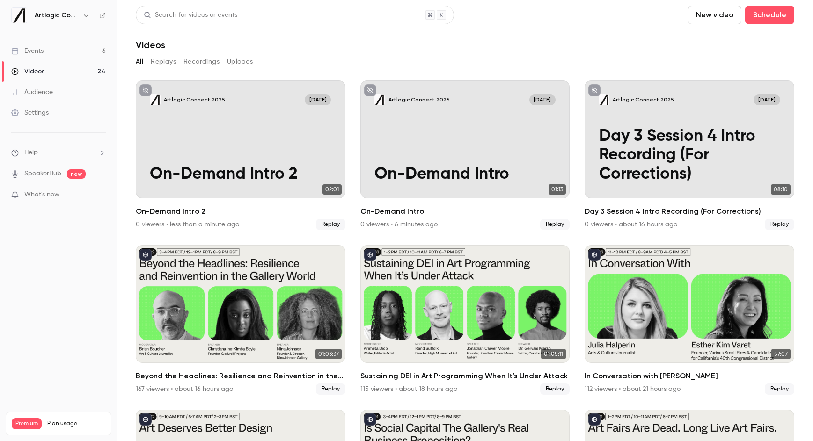
click at [634, 17] on button "New video" at bounding box center [714, 15] width 53 height 19
click at [634, 45] on div "Record" at bounding box center [748, 40] width 71 height 9
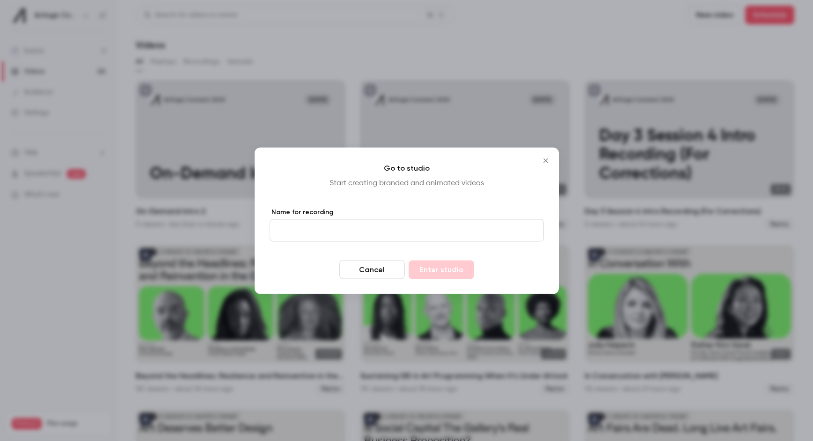
click at [392, 237] on input "Name for recording" at bounding box center [407, 230] width 274 height 22
type input "**********"
click at [409, 260] on button "Enter studio" at bounding box center [442, 269] width 66 height 19
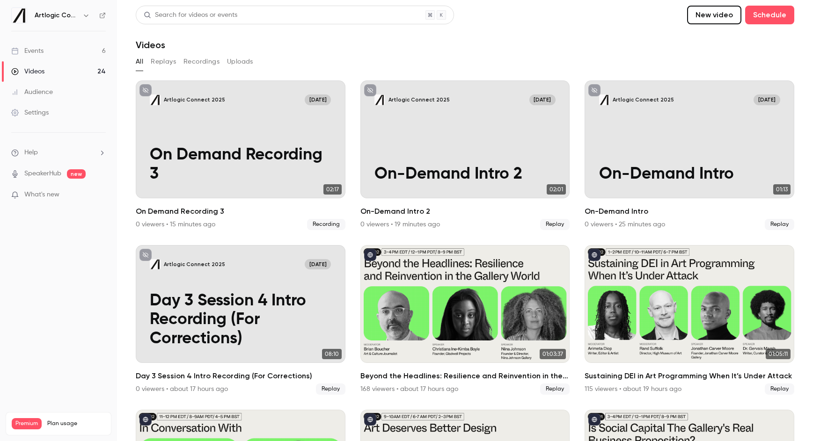
click at [56, 58] on link "Events 6" at bounding box center [58, 51] width 117 height 21
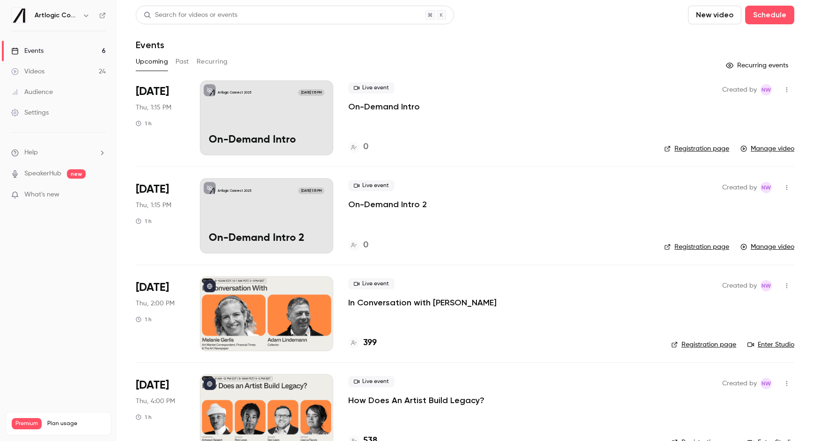
click at [368, 303] on p "In Conversation with [PERSON_NAME]" at bounding box center [422, 302] width 148 height 11
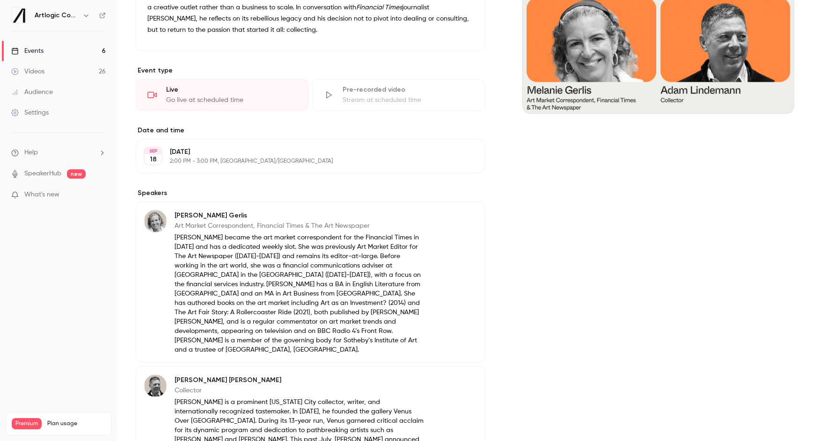
scroll to position [275, 0]
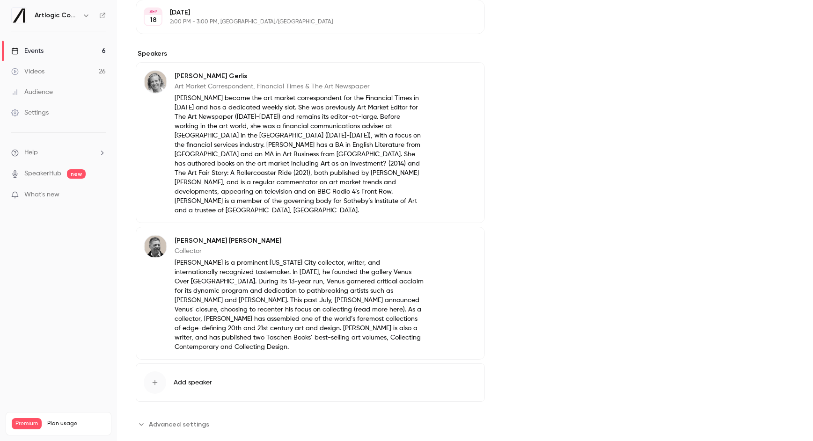
click at [158, 336] on span "Advanced settings" at bounding box center [179, 425] width 60 height 10
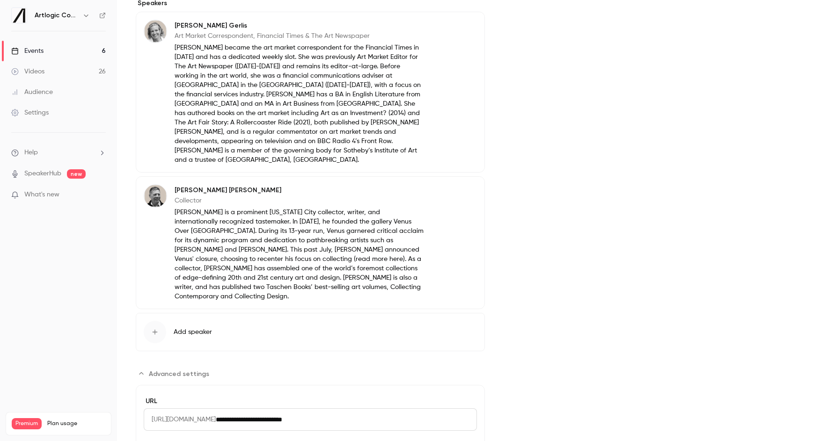
scroll to position [380, 0]
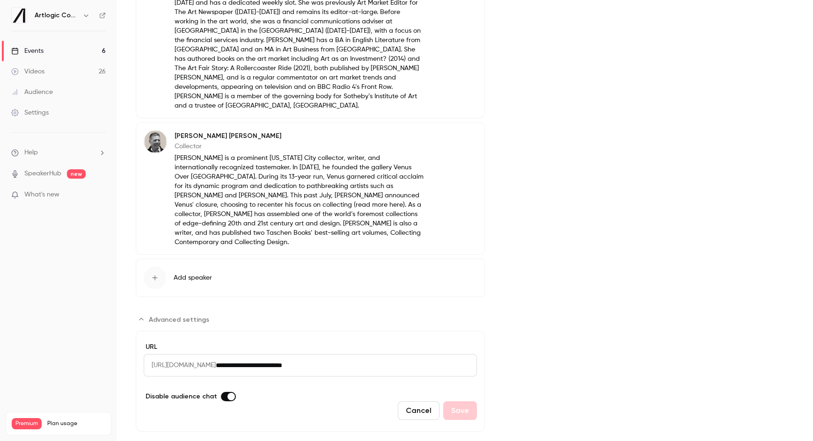
click at [228, 336] on span "Advanced settings" at bounding box center [231, 396] width 7 height 7
click at [462, 336] on button "Save" at bounding box center [460, 411] width 34 height 19
